Goal: Information Seeking & Learning: Learn about a topic

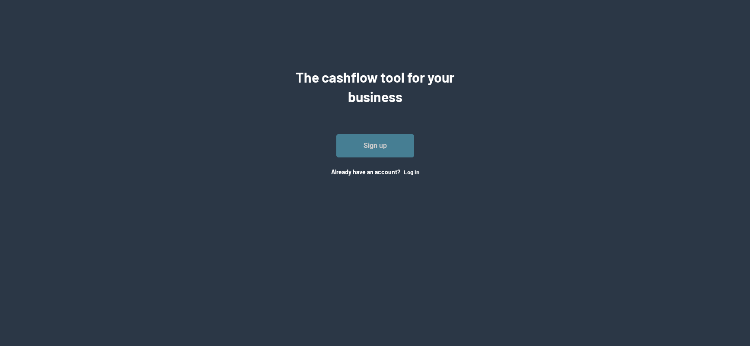
click at [352, 145] on link "Sign up" at bounding box center [375, 145] width 78 height 23
click at [406, 172] on button "Log In" at bounding box center [412, 172] width 16 height 7
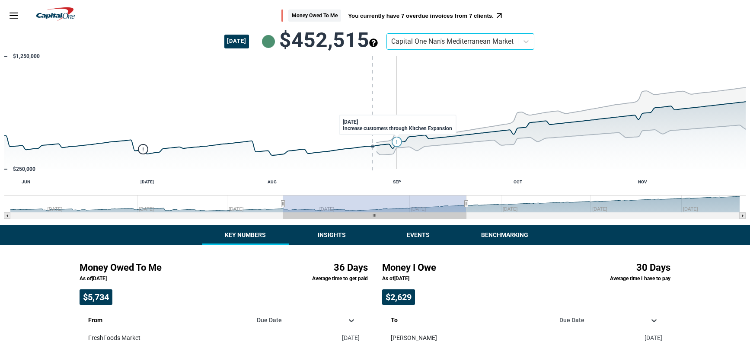
click at [395, 140] on icon "Monday, Sep 1, 04:00, 487,646.6018814743. flags." at bounding box center [397, 142] width 10 height 10
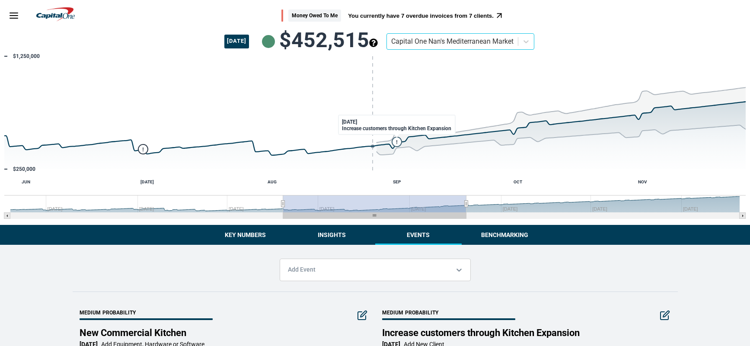
scroll to position [48, 0]
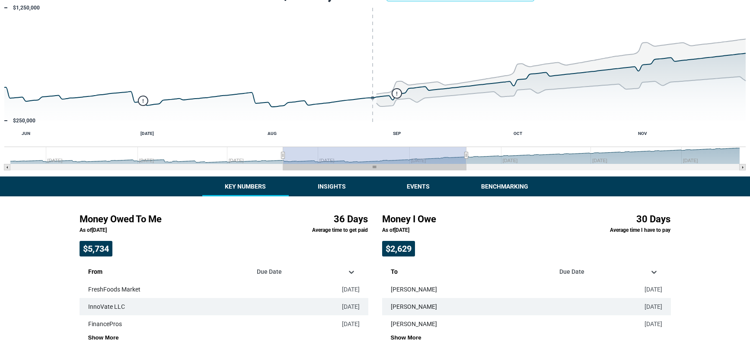
click at [249, 181] on div "Money Owed To Me You currently have 7 overdue invoices from 7 clients. [DATE] $…" at bounding box center [375, 163] width 750 height 422
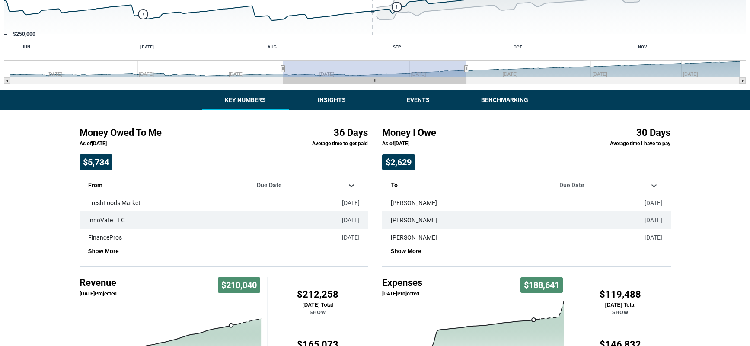
scroll to position [138, 0]
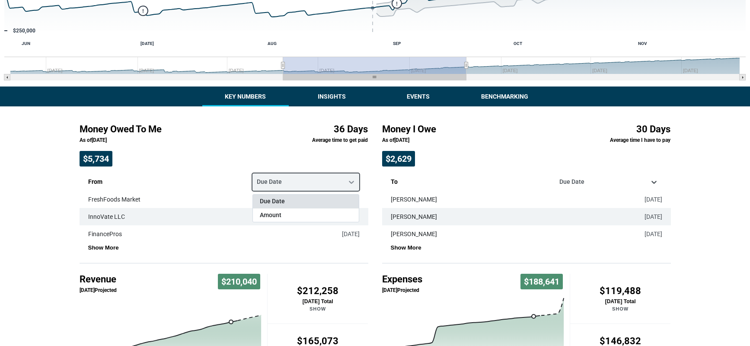
click at [351, 189] on div at bounding box center [352, 182] width 16 height 16
click at [351, 184] on icon at bounding box center [351, 182] width 9 height 9
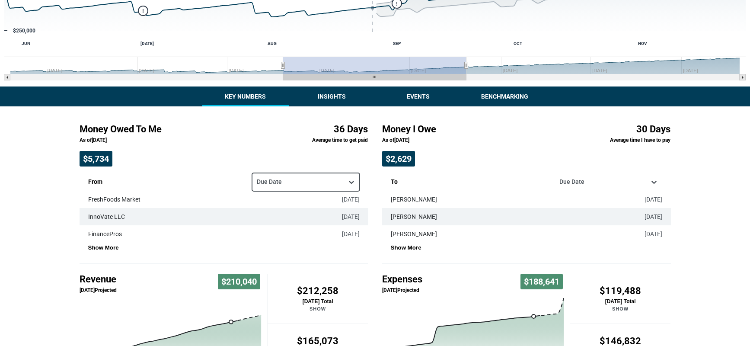
click at [350, 191] on td "[DATE]" at bounding box center [344, 199] width 48 height 17
click at [313, 103] on div "Money Owed To Me You currently have 7 overdue invoices from 7 clients. [DATE] $…" at bounding box center [375, 184] width 750 height 644
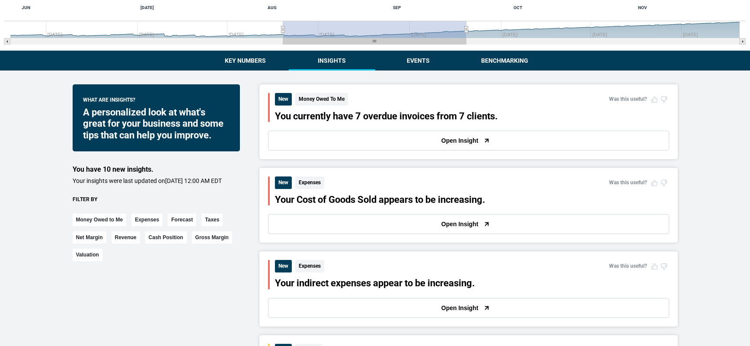
scroll to position [176, 0]
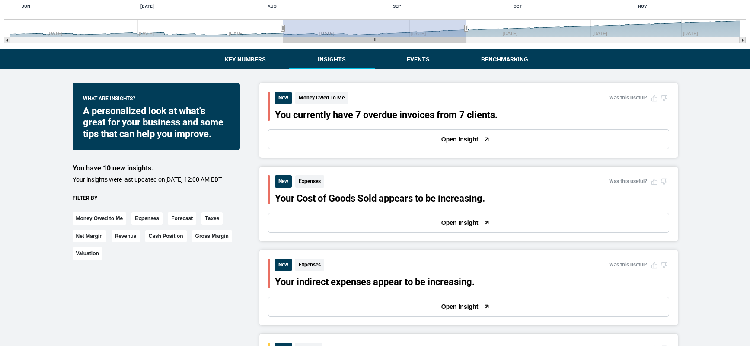
click at [192, 133] on div "A personalized look at what's great for your business and some tips that can he…" at bounding box center [156, 122] width 147 height 34
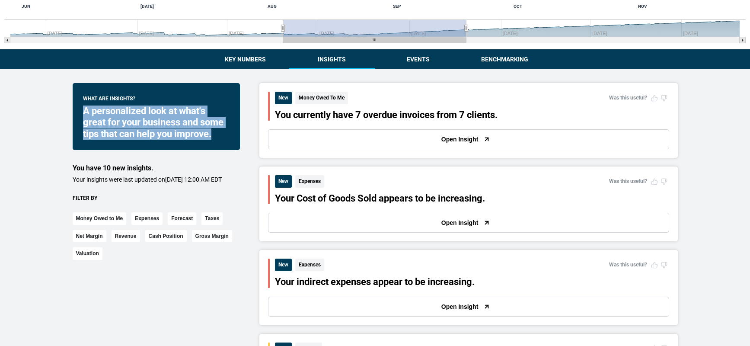
click at [192, 133] on div "A personalized look at what's great for your business and some tips that can he…" at bounding box center [156, 122] width 147 height 34
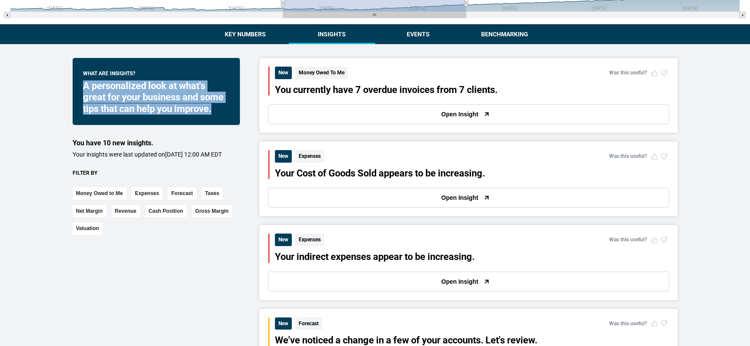
scroll to position [214, 0]
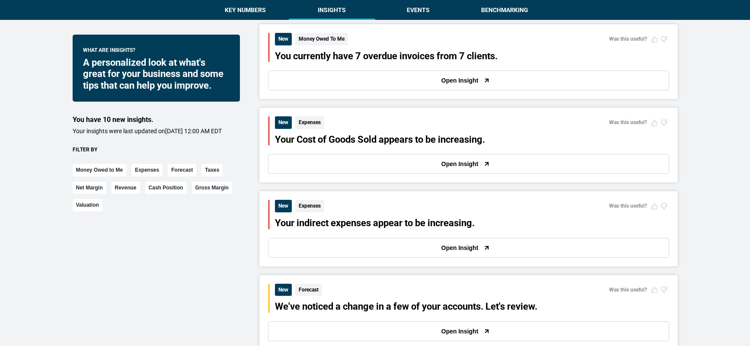
scroll to position [240, 0]
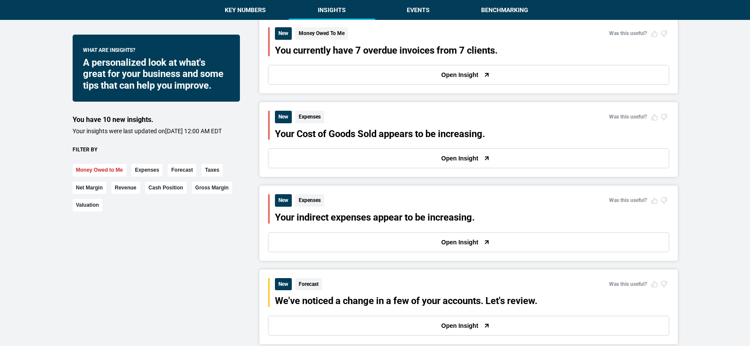
click at [116, 176] on button "Money Owed to Me" at bounding box center [100, 170] width 54 height 13
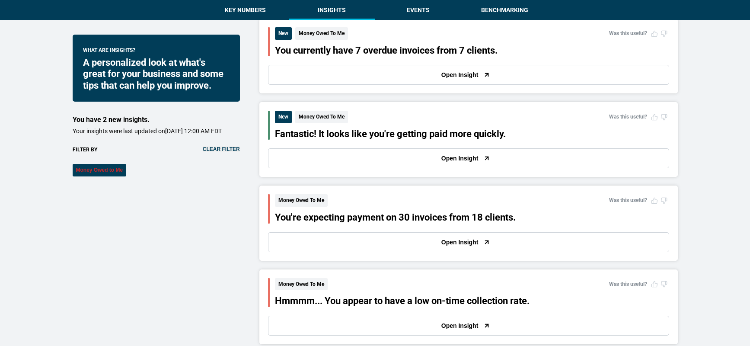
click at [121, 174] on button "Money Owed to Me" at bounding box center [100, 170] width 54 height 13
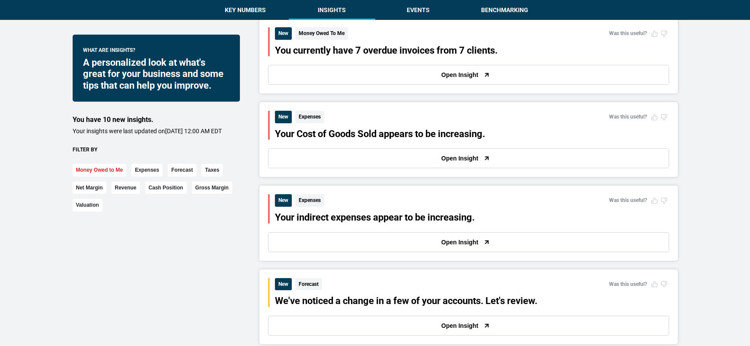
click at [121, 174] on button "Money Owed to Me" at bounding box center [100, 170] width 54 height 13
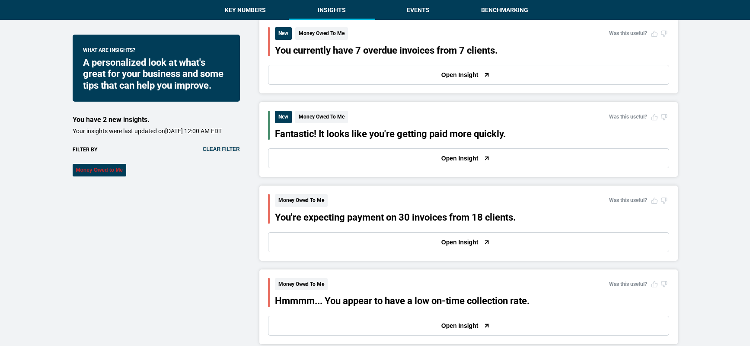
click at [121, 174] on button "Money Owed to Me" at bounding box center [100, 170] width 54 height 13
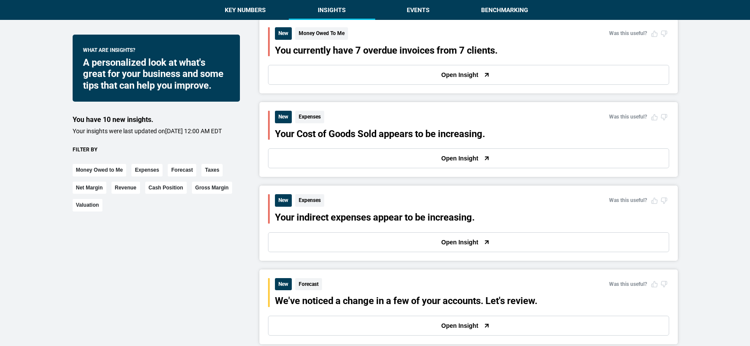
scroll to position [0, 0]
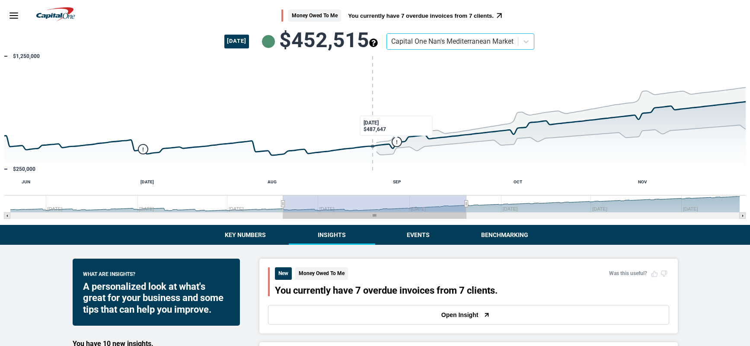
click at [408, 237] on button "Events" at bounding box center [418, 235] width 86 height 20
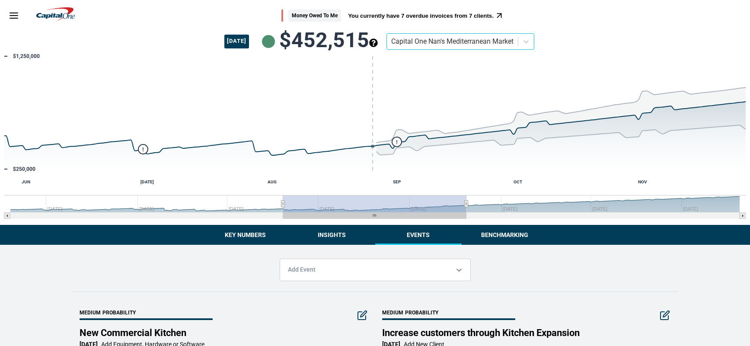
scroll to position [48, 0]
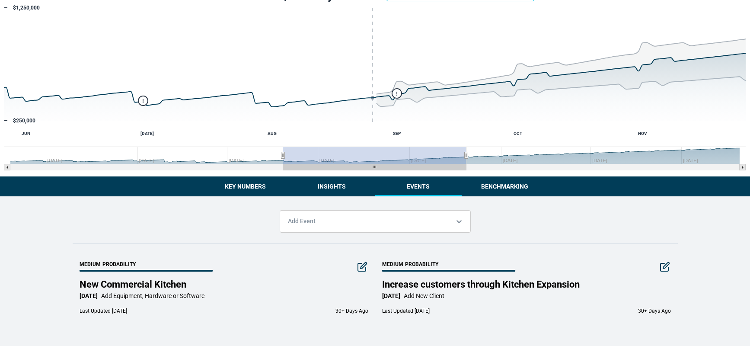
click at [332, 234] on div "Add Event Medium Probability New Commercial Kitchen [DATE] Add Equipment, Hardw…" at bounding box center [375, 271] width 623 height 150
click at [325, 227] on div "Add Event" at bounding box center [375, 221] width 191 height 22
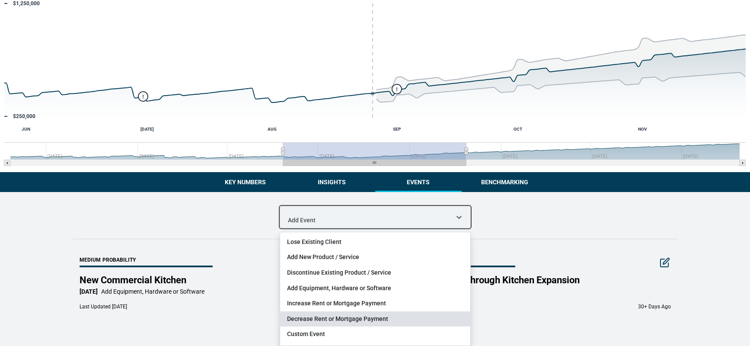
scroll to position [48, 0]
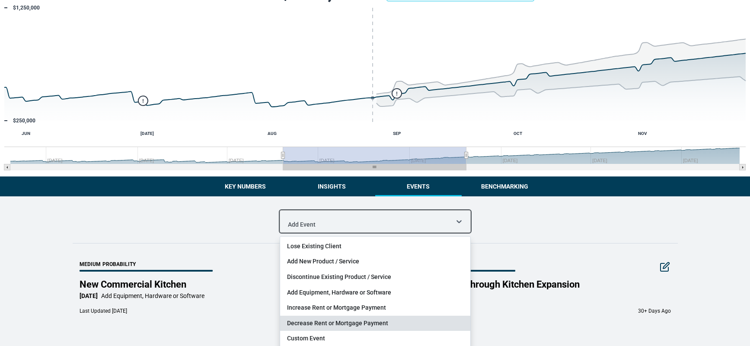
click at [247, 304] on div "Medium Probability New Commercial Kitchen [DATE] Add Equipment, Hardware or Sof…" at bounding box center [224, 287] width 289 height 75
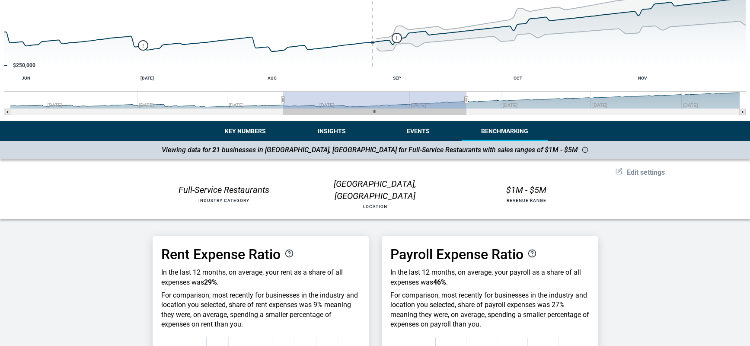
scroll to position [81, 0]
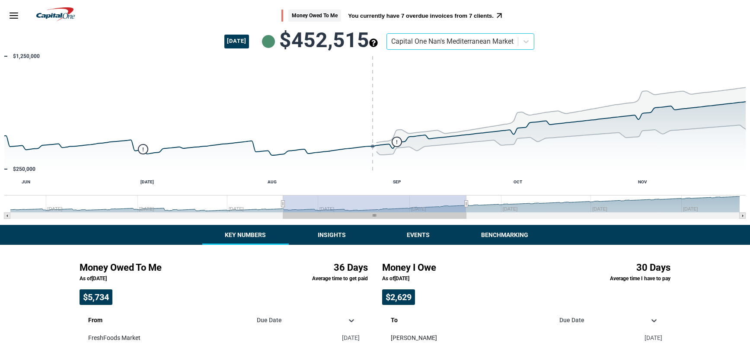
click at [426, 11] on strong "You currently have 7 overdue invoices from 7 clients." at bounding box center [421, 16] width 146 height 10
click at [426, 14] on button "You currently have 7 overdue invoices from 7 clients." at bounding box center [421, 16] width 146 height 6
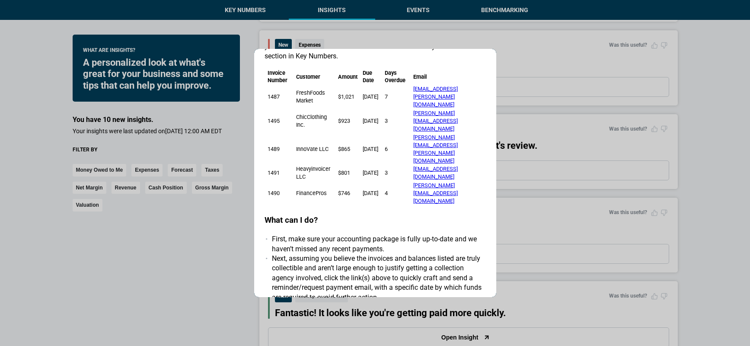
scroll to position [0, 2]
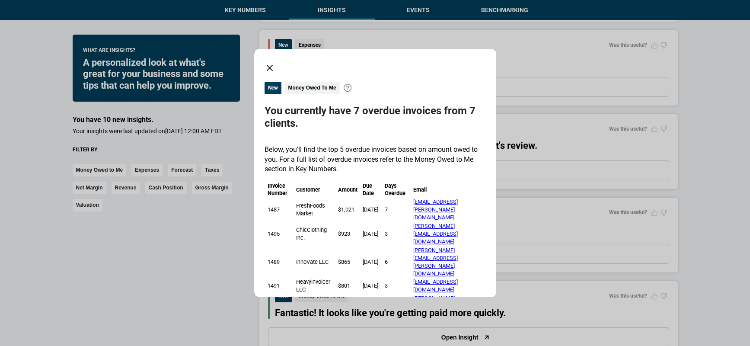
click at [271, 66] on icon "close dialog" at bounding box center [270, 68] width 10 height 10
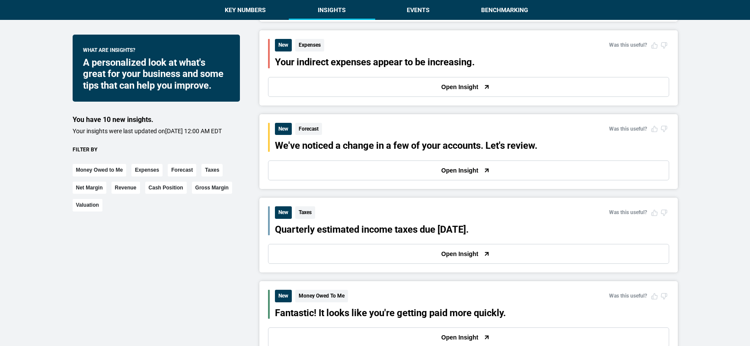
scroll to position [0, 0]
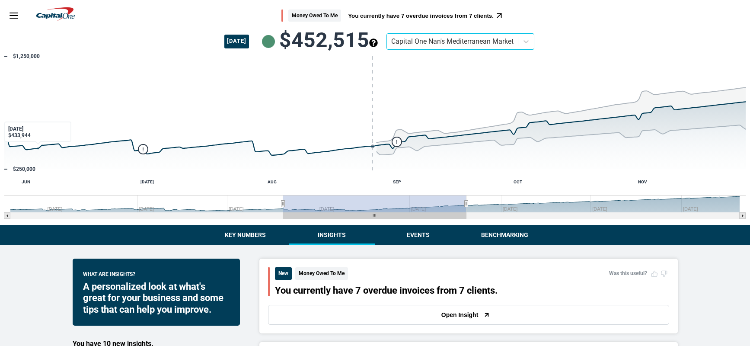
click at [13, 19] on icon "Menu" at bounding box center [14, 15] width 10 height 10
